Goal: Information Seeking & Learning: Learn about a topic

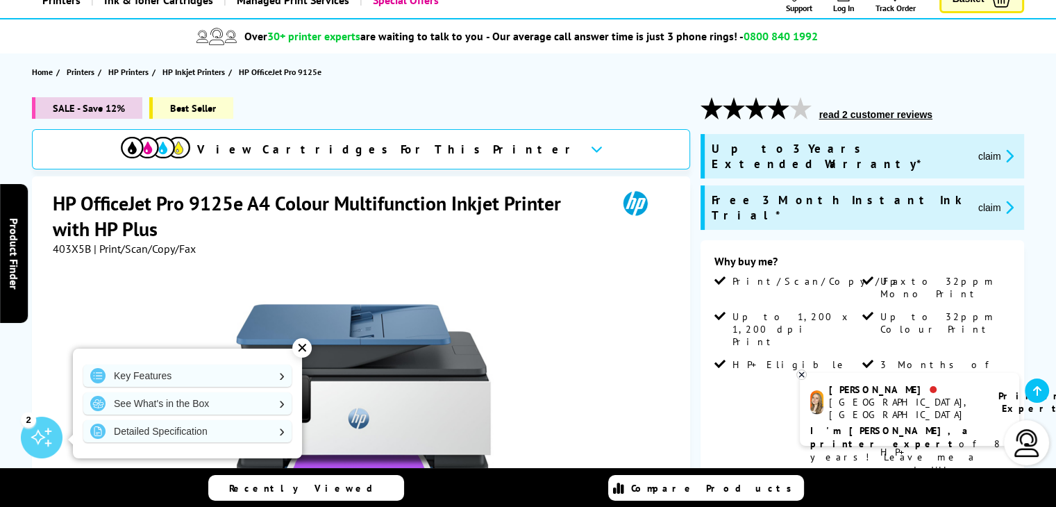
scroll to position [112, 0]
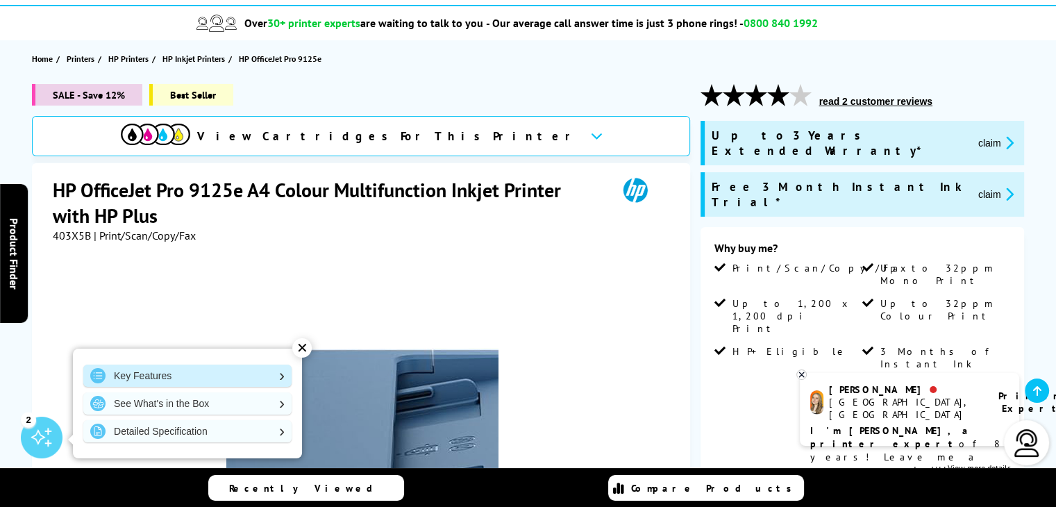
click at [200, 371] on link "Key Features" at bounding box center [187, 375] width 208 height 22
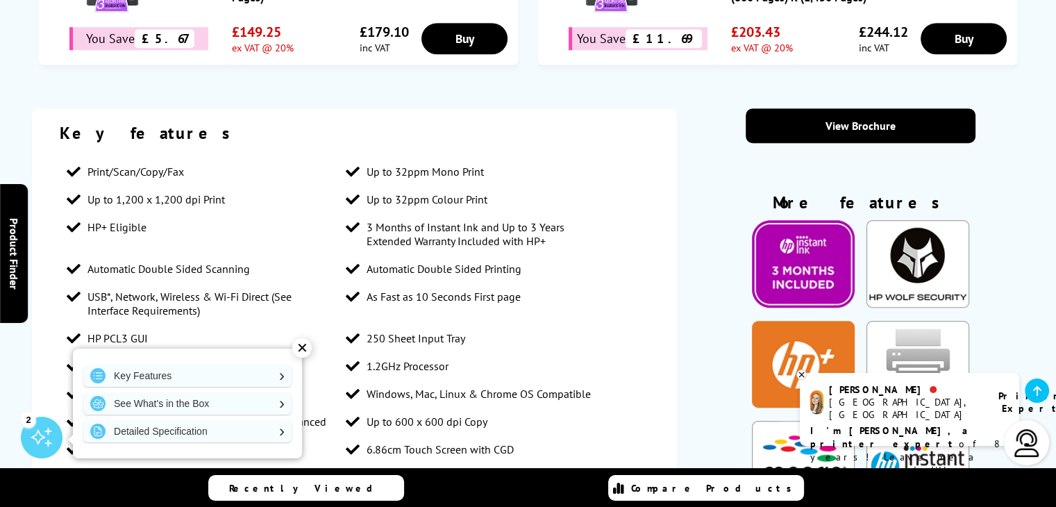
scroll to position [1075, 0]
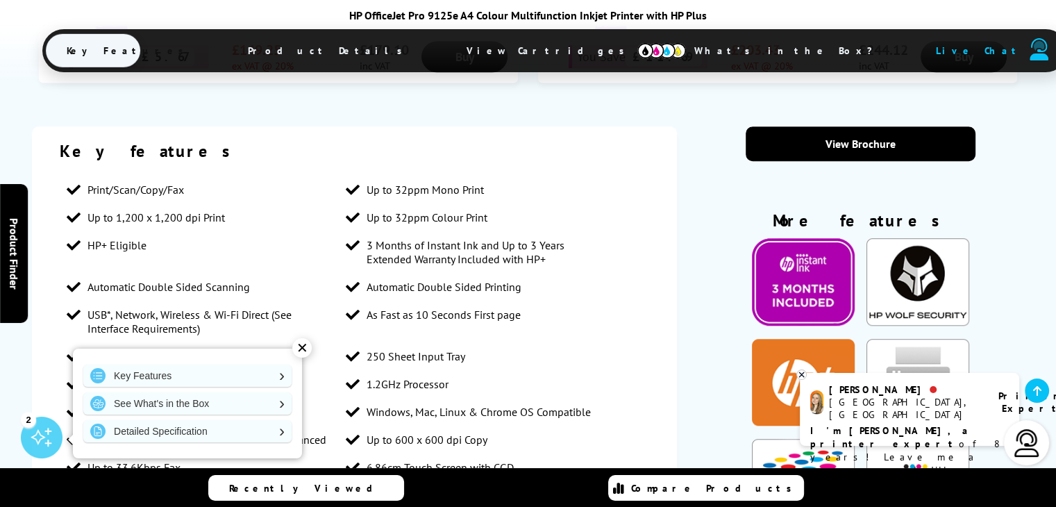
click at [310, 346] on div "✕" at bounding box center [301, 347] width 19 height 19
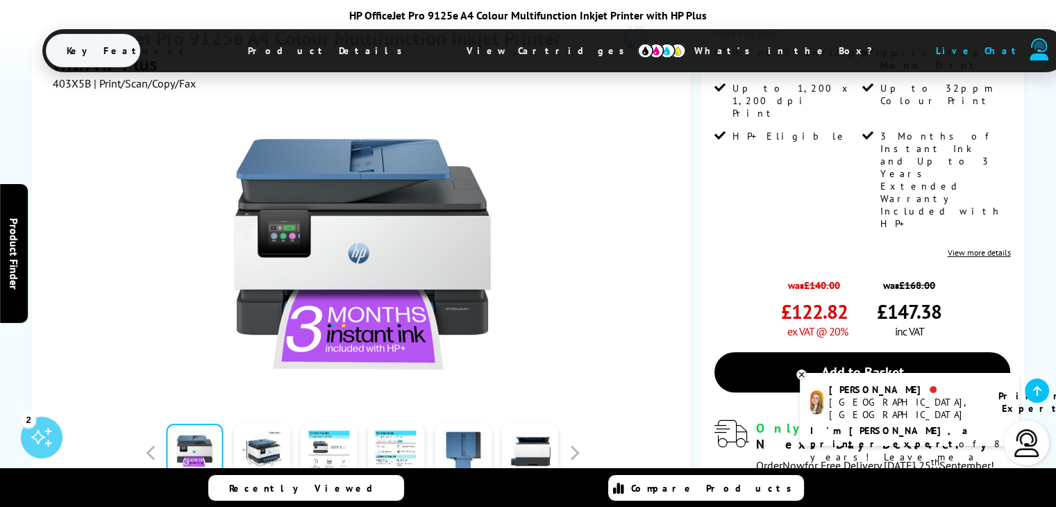
scroll to position [373, 0]
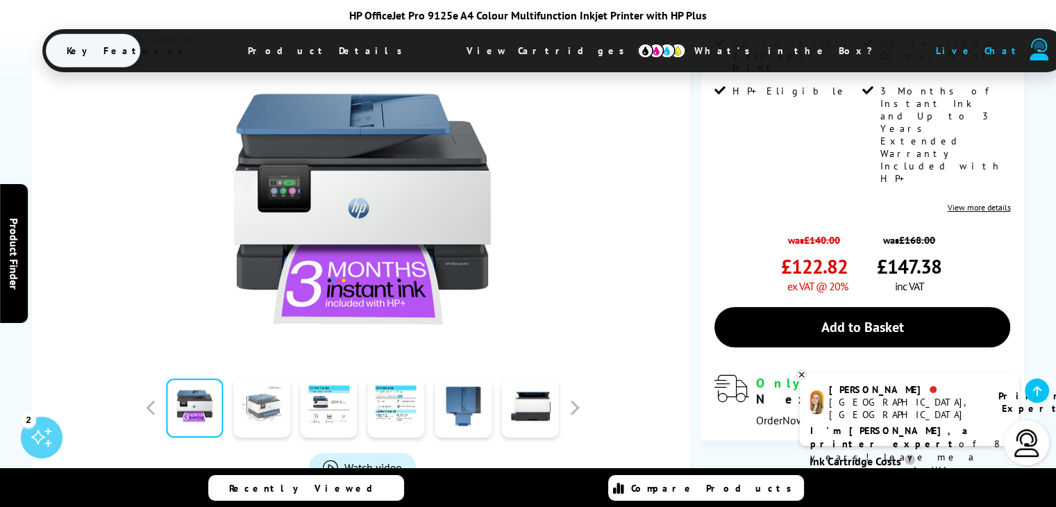
click at [264, 378] on link at bounding box center [261, 407] width 57 height 59
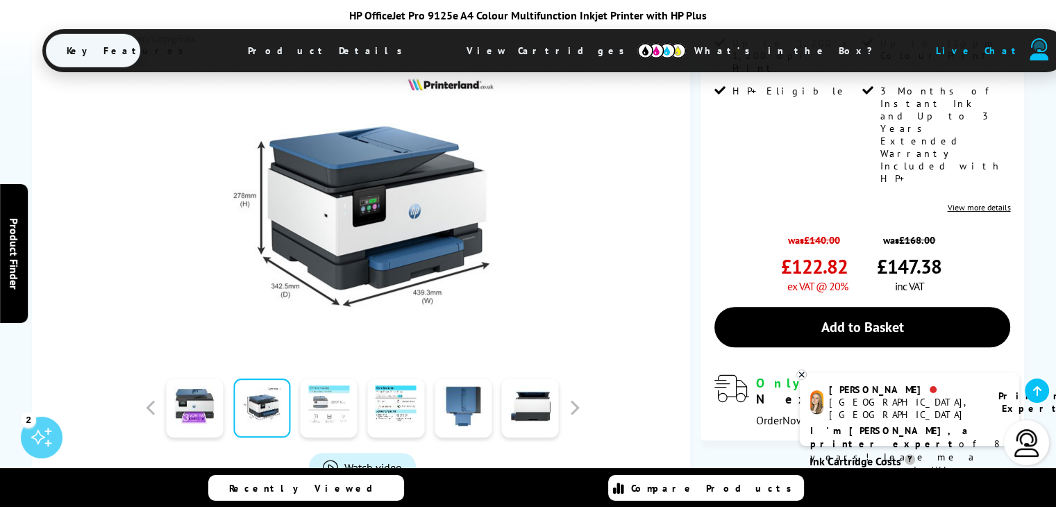
click at [322, 378] on link at bounding box center [329, 407] width 57 height 59
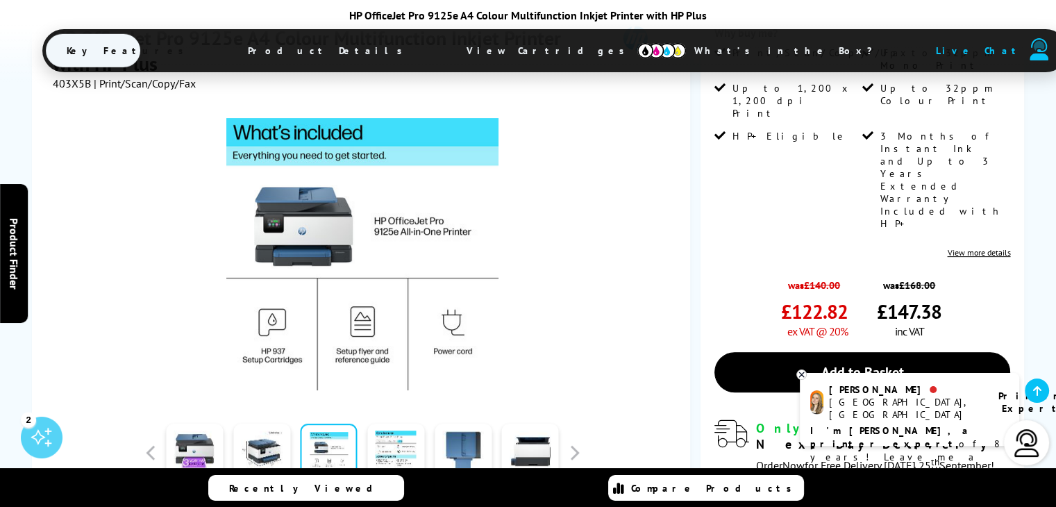
scroll to position [314, 0]
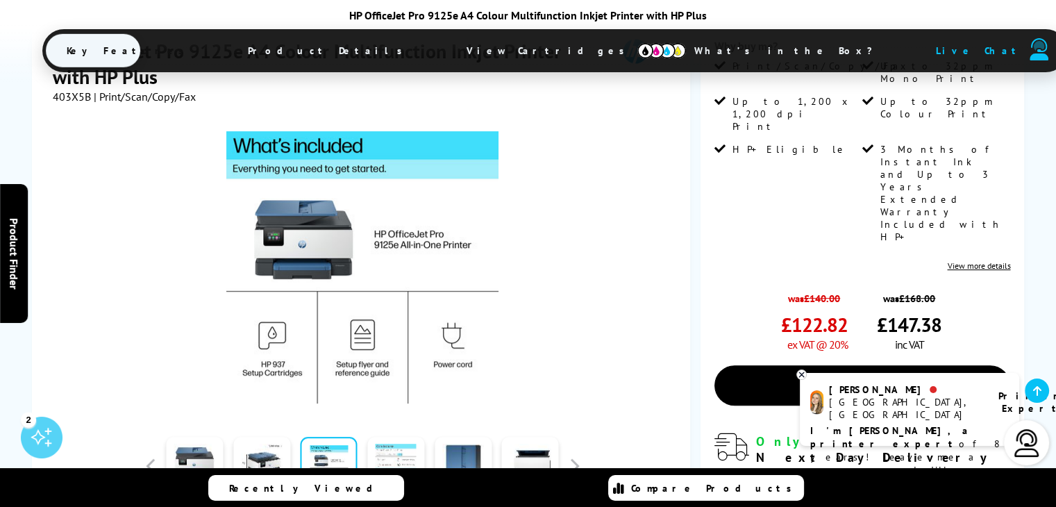
click at [379, 437] on link at bounding box center [395, 466] width 57 height 59
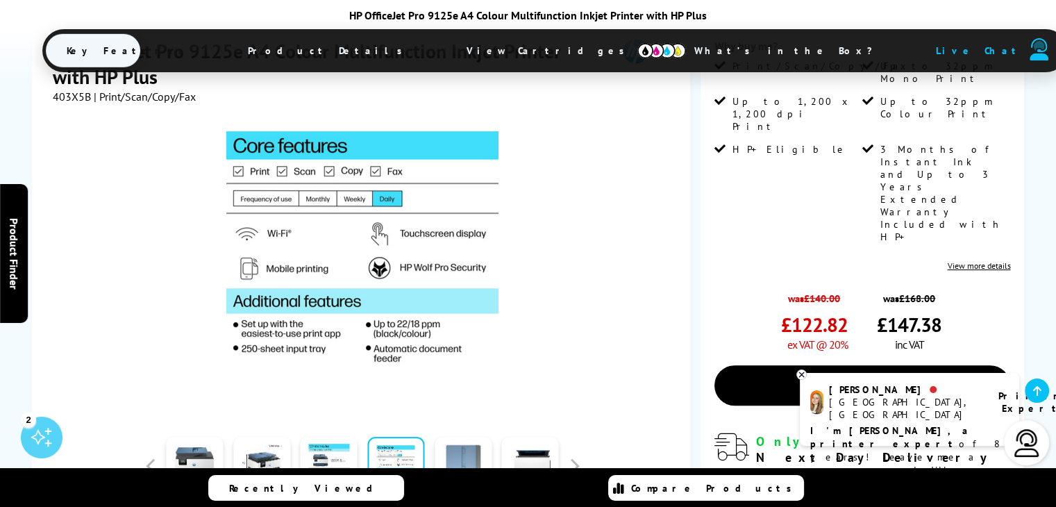
click at [450, 437] on link at bounding box center [463, 466] width 57 height 59
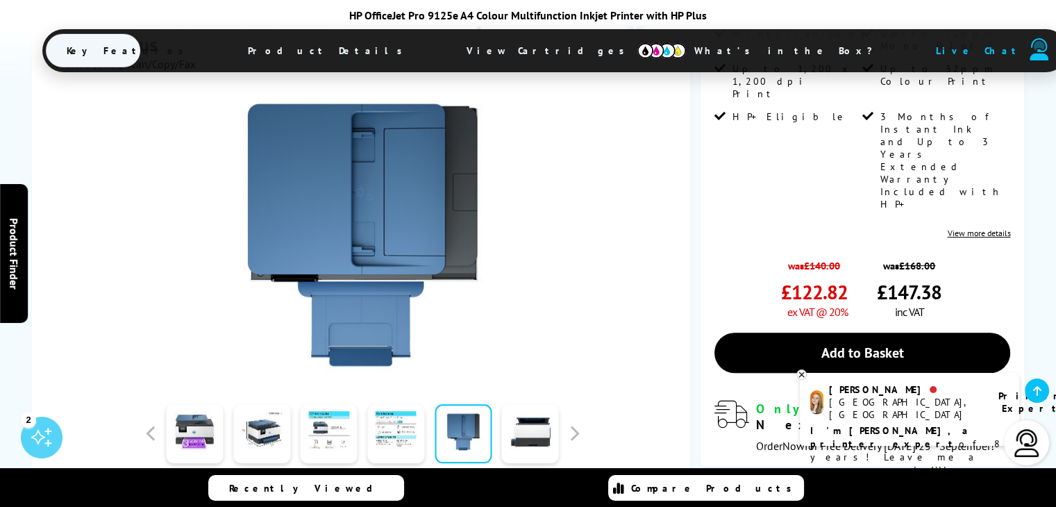
scroll to position [375, 0]
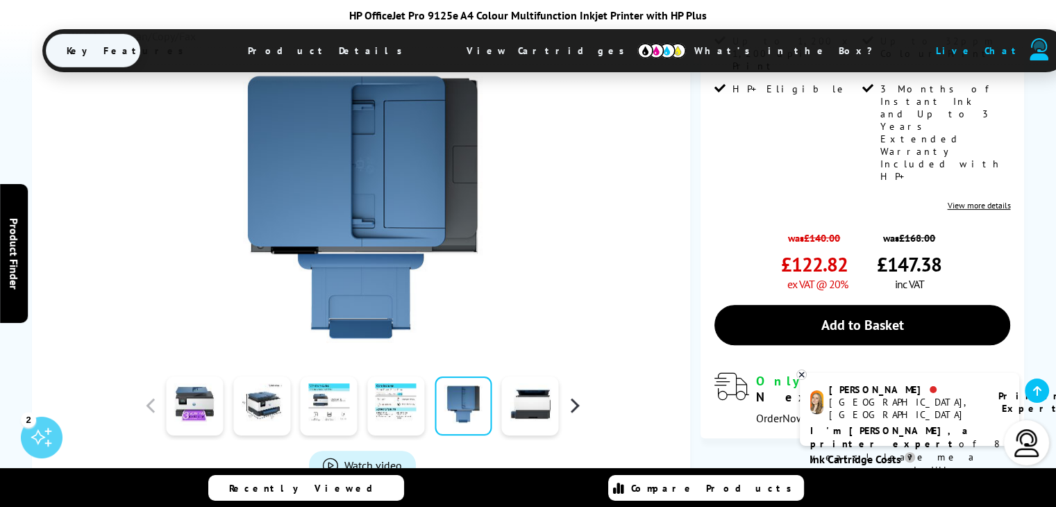
click at [576, 395] on button "button" at bounding box center [574, 405] width 21 height 21
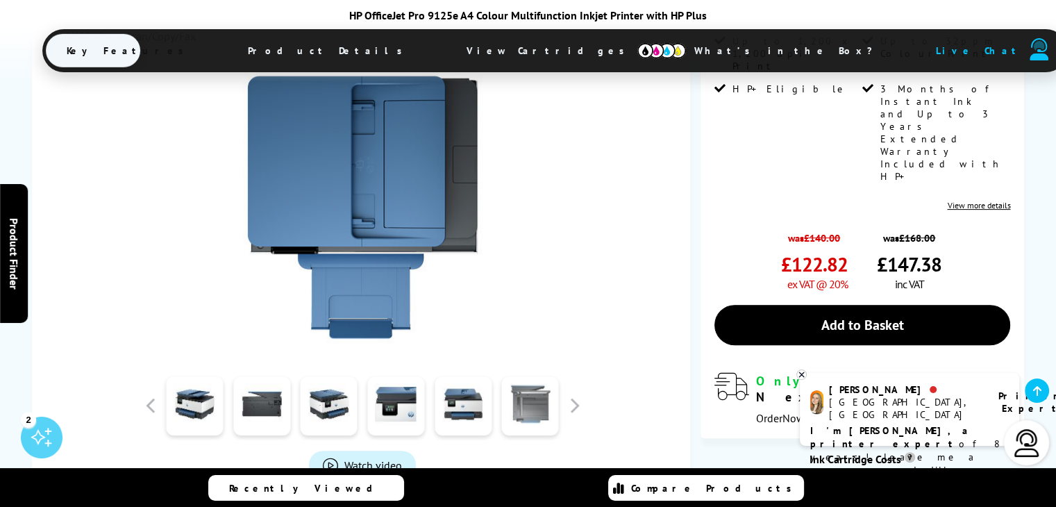
click at [543, 376] on link at bounding box center [530, 405] width 57 height 59
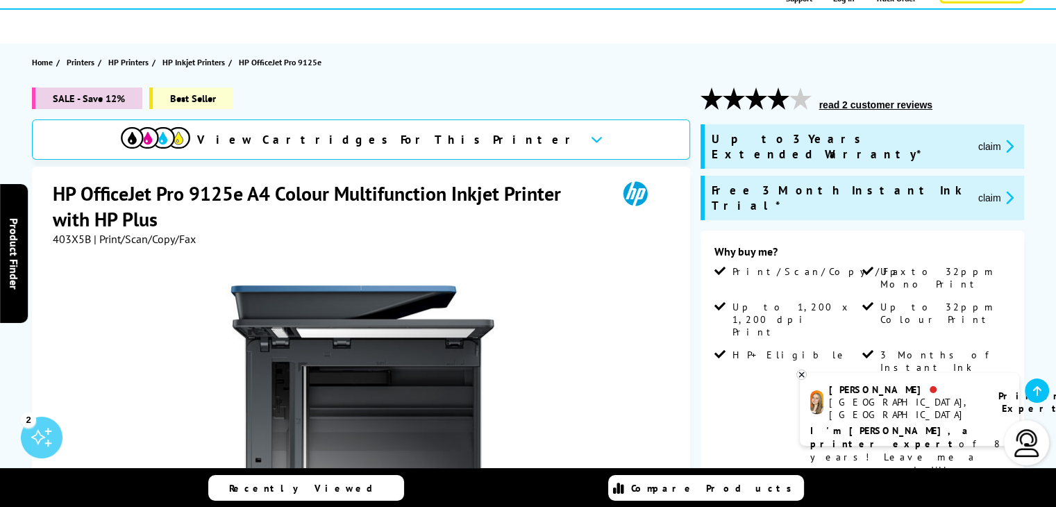
scroll to position [101, 0]
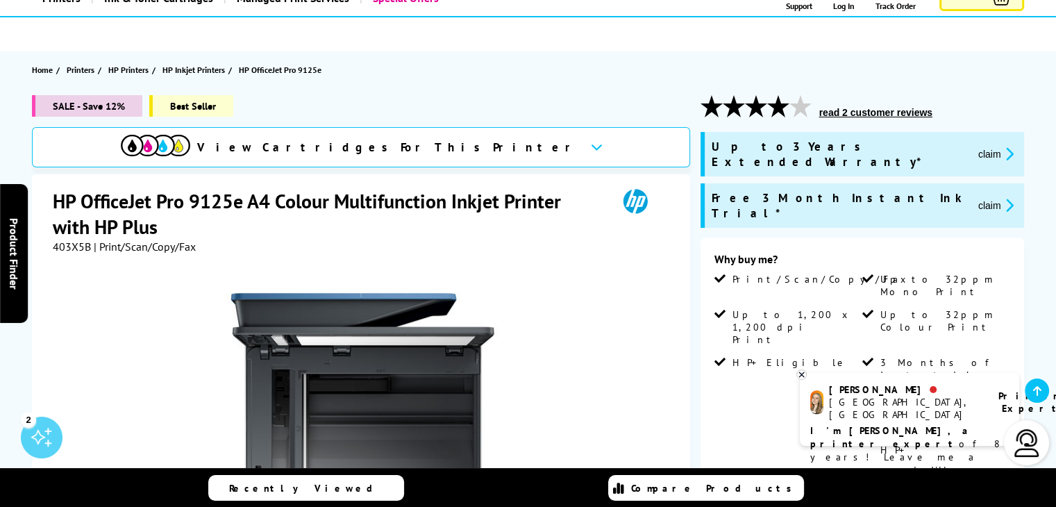
click at [491, 142] on div "View Cartridges For This Printer" at bounding box center [361, 147] width 658 height 40
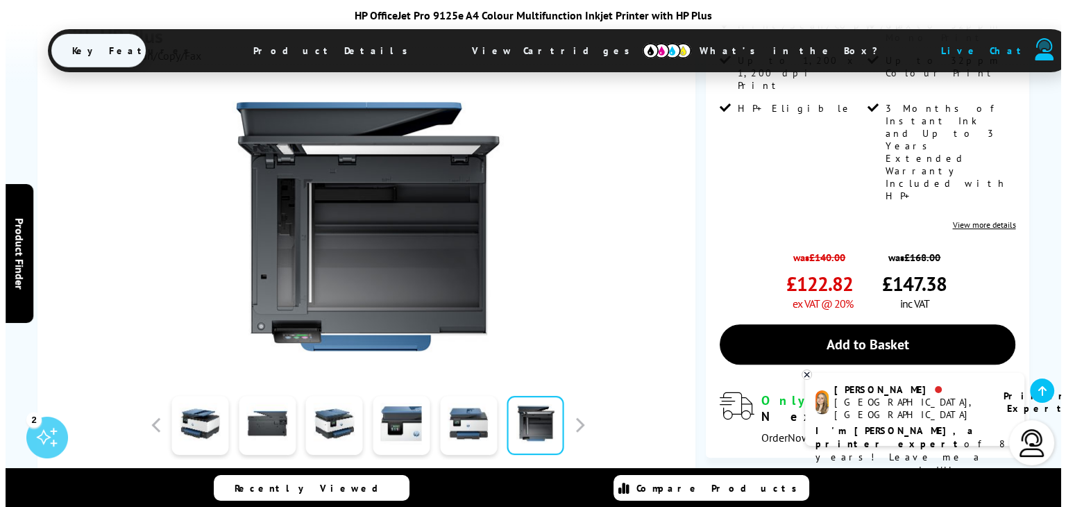
scroll to position [360, 0]
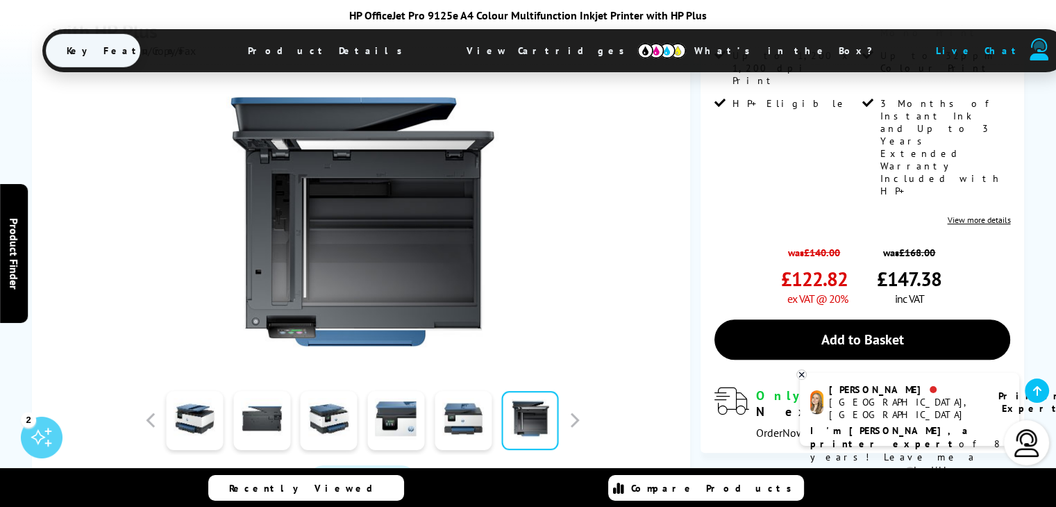
click at [364, 473] on span "Watch video" at bounding box center [373, 480] width 58 height 14
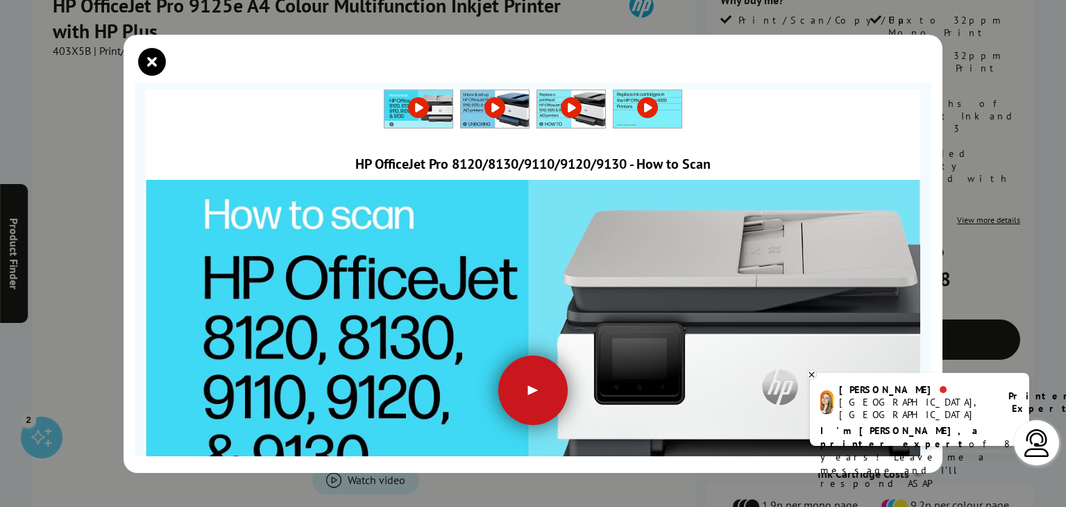
click at [540, 385] on div at bounding box center [532, 389] width 69 height 69
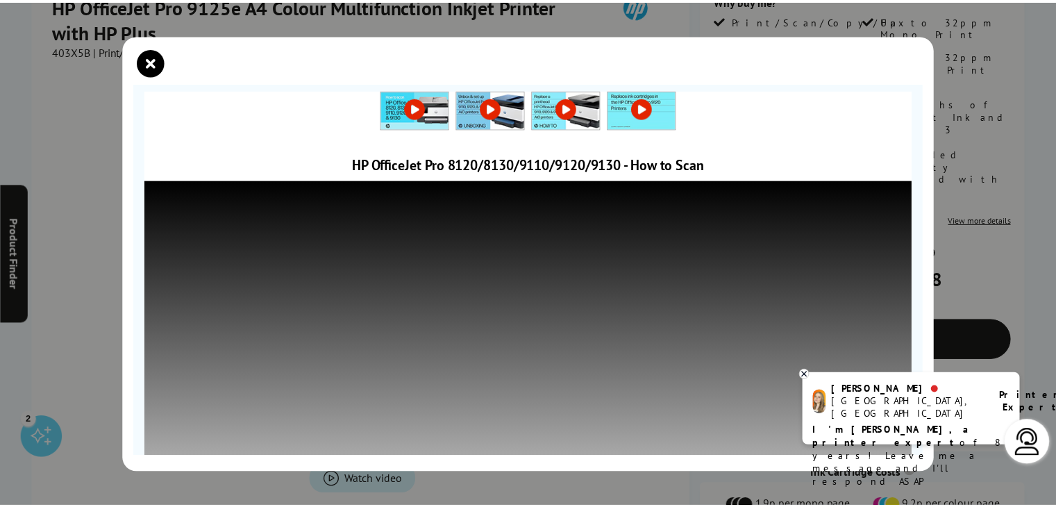
scroll to position [167, 0]
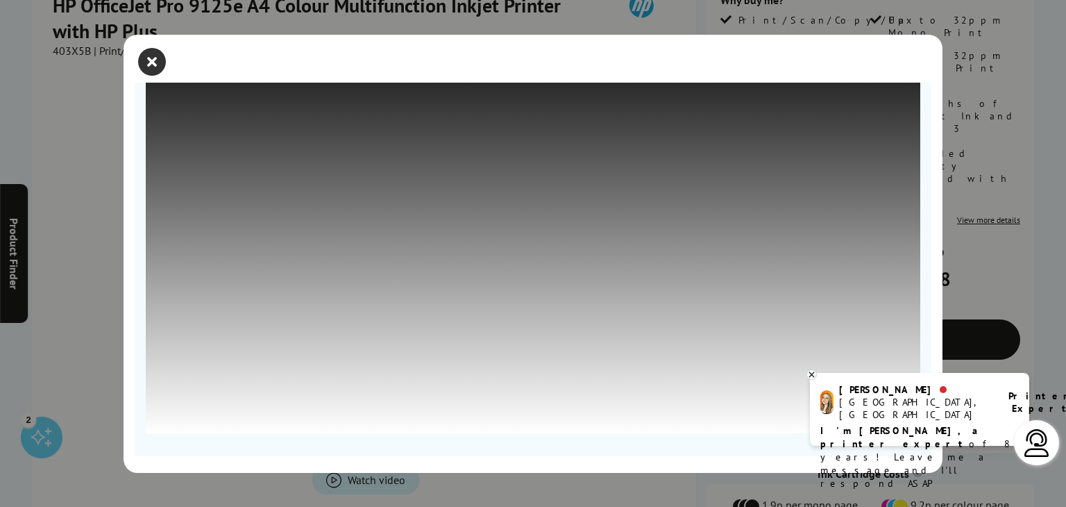
click at [146, 55] on icon "close modal" at bounding box center [152, 62] width 28 height 28
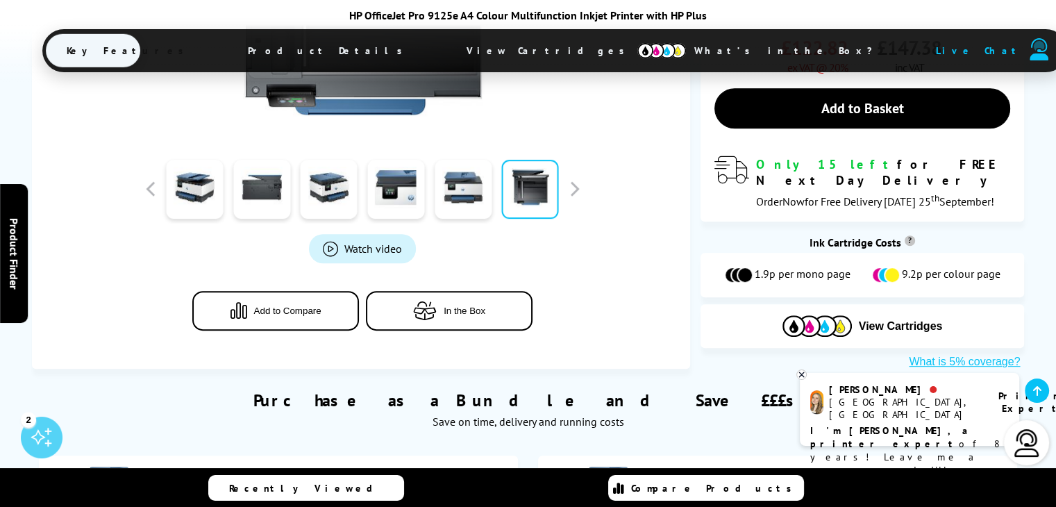
scroll to position [594, 0]
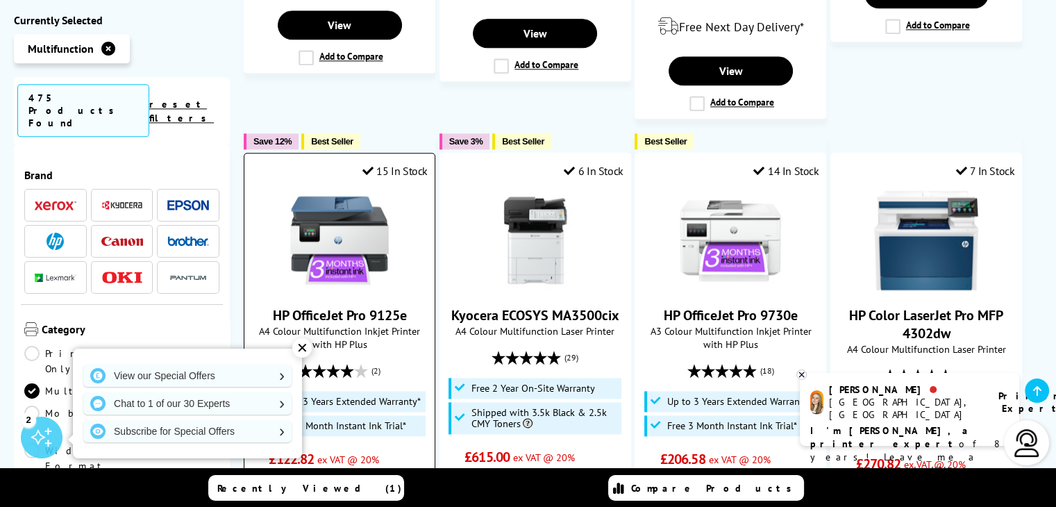
click at [371, 306] on link "HP OfficeJet Pro 9125e" at bounding box center [340, 315] width 134 height 18
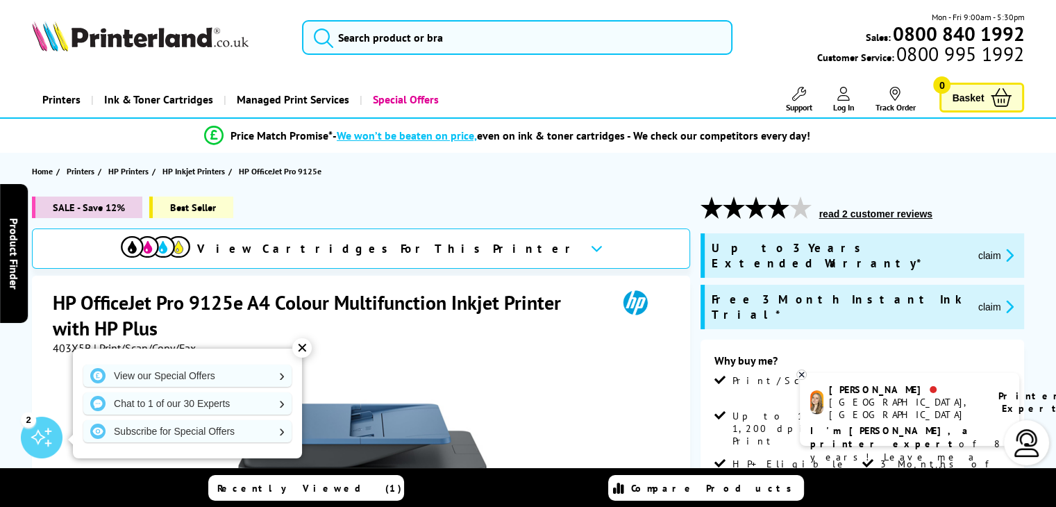
click at [303, 349] on div "✕" at bounding box center [301, 347] width 19 height 19
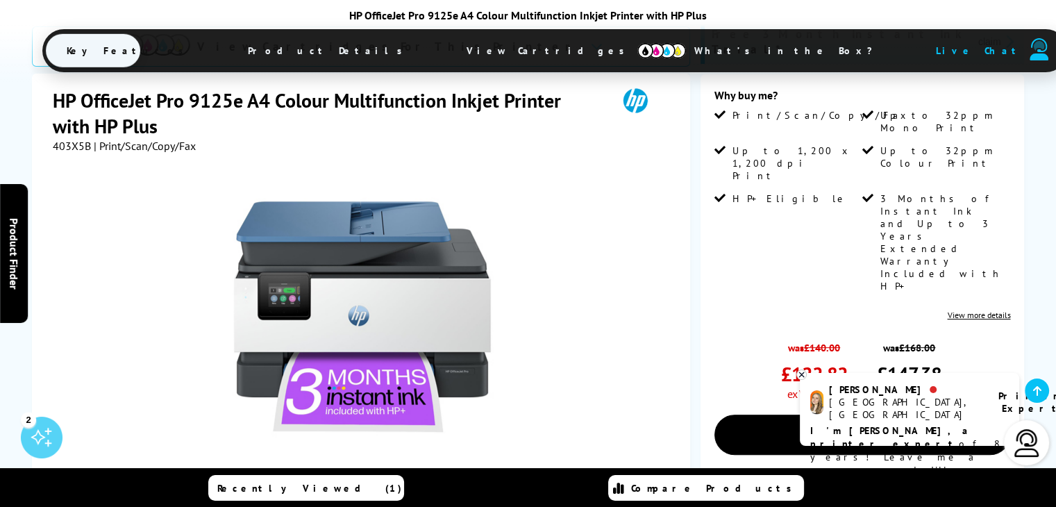
scroll to position [237, 0]
